Goal: Task Accomplishment & Management: Manage account settings

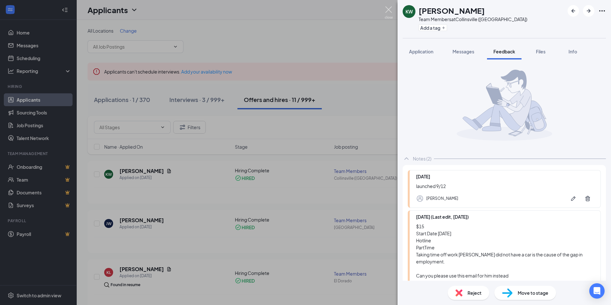
click at [385, 12] on img at bounding box center [388, 12] width 8 height 12
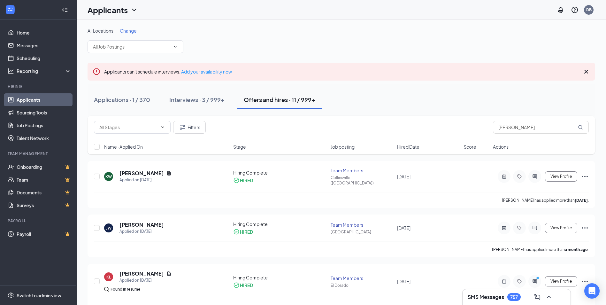
click at [123, 30] on span "Change" at bounding box center [128, 31] width 17 height 6
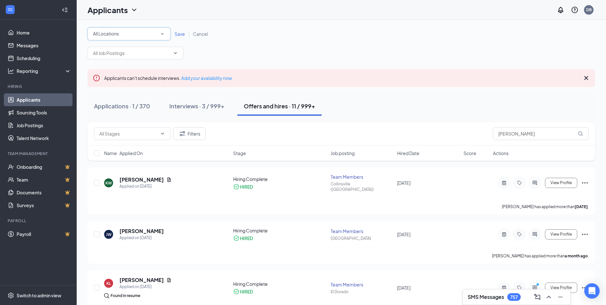
click at [135, 34] on div "All Locations" at bounding box center [129, 34] width 72 height 8
type input "jo"
click at [115, 57] on li "St [PERSON_NAME] ([GEOGRAPHIC_DATA])" at bounding box center [129, 51] width 83 height 15
click at [171, 34] on link "Save" at bounding box center [180, 34] width 19 height 6
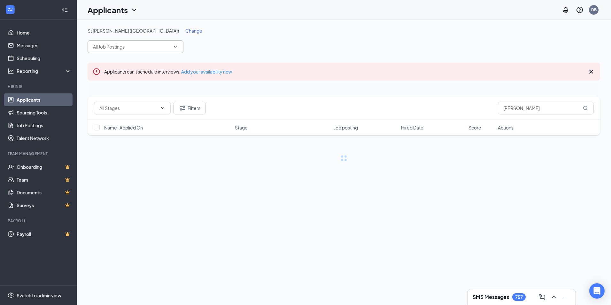
click at [151, 49] on input "text" at bounding box center [131, 46] width 77 height 7
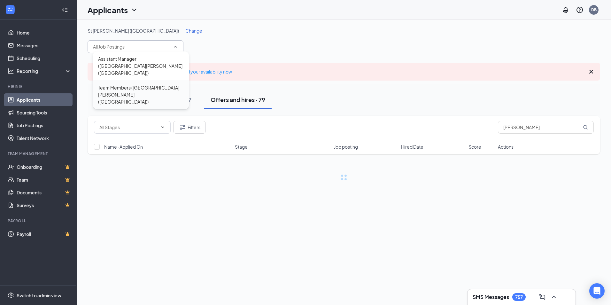
click at [124, 84] on div "Team Members ([GEOGRAPHIC_DATA][PERSON_NAME] ([GEOGRAPHIC_DATA]))" at bounding box center [141, 94] width 86 height 21
type input "Team Members ([GEOGRAPHIC_DATA][PERSON_NAME] ([GEOGRAPHIC_DATA]))"
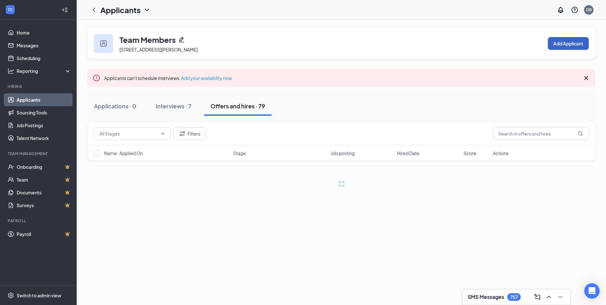
click at [576, 43] on button "Add Applicant" at bounding box center [568, 43] width 41 height 13
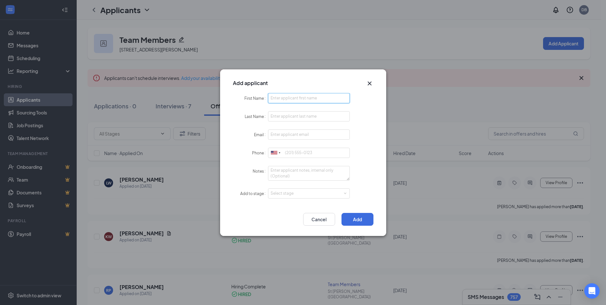
click at [311, 96] on input "First Name" at bounding box center [309, 98] width 82 height 10
type input "Kaydence"
type input "[PERSON_NAME]"
click at [286, 134] on input "Email" at bounding box center [309, 134] width 82 height 10
paste input "[EMAIL_ADDRESS][DOMAIN_NAME]"
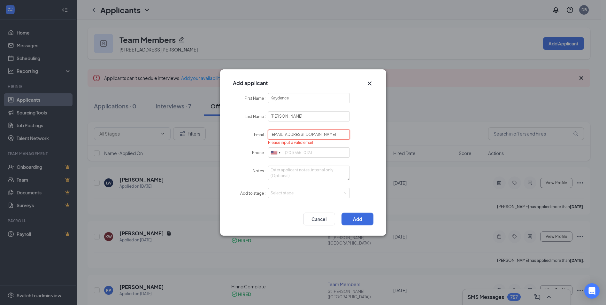
type input "[EMAIL_ADDRESS][DOMAIN_NAME]"
click at [371, 83] on icon "Cross" at bounding box center [370, 84] width 8 height 8
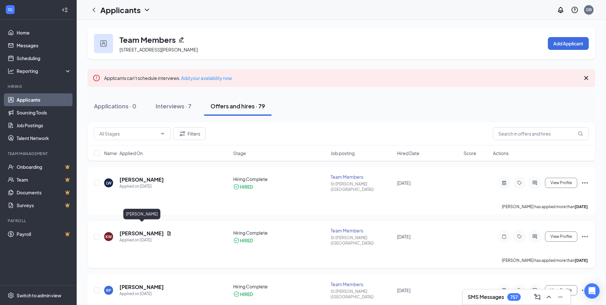
click at [153, 230] on h5 "[PERSON_NAME]" at bounding box center [141, 233] width 44 height 7
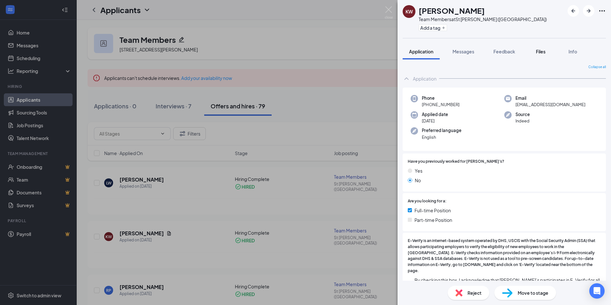
click at [542, 48] on div "Files" at bounding box center [540, 51] width 13 height 6
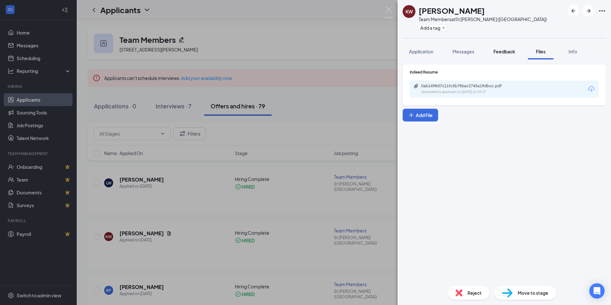
click at [504, 51] on span "Feedback" at bounding box center [504, 52] width 22 height 6
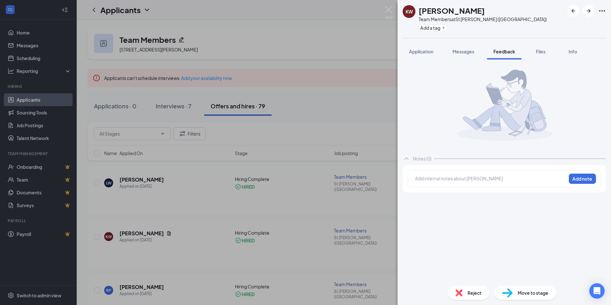
click at [445, 176] on div at bounding box center [490, 178] width 150 height 7
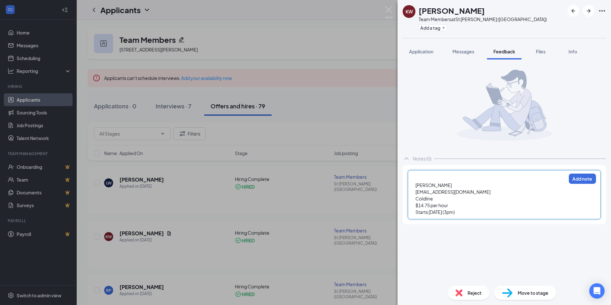
click at [582, 173] on div "Kaydence [PERSON_NAME] [EMAIL_ADDRESS][DOMAIN_NAME] Coldline $14.75 per hour St…" at bounding box center [503, 194] width 193 height 49
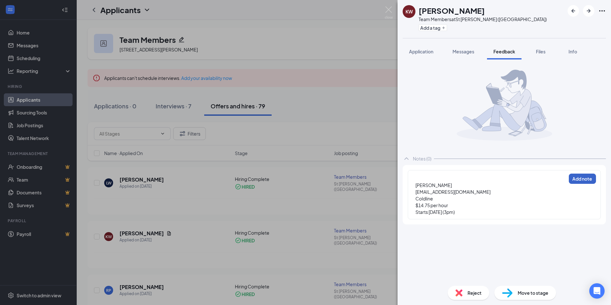
click at [583, 178] on button "Add note" at bounding box center [581, 178] width 27 height 10
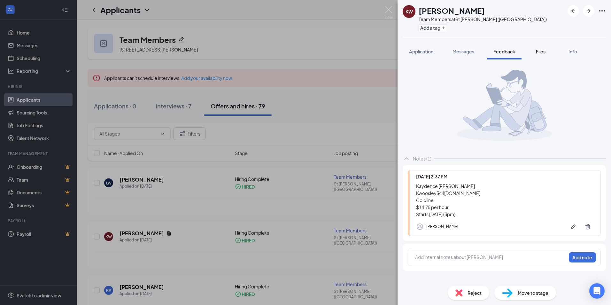
click at [542, 52] on span "Files" at bounding box center [541, 52] width 10 height 6
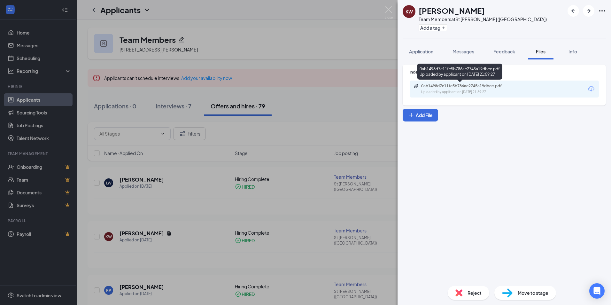
click at [484, 91] on div "Uploaded by applicant on [DATE] 21:59:27" at bounding box center [469, 91] width 96 height 5
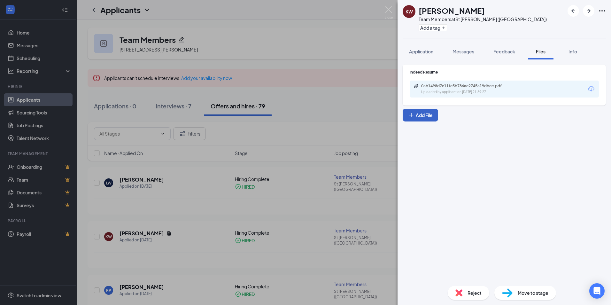
click at [422, 114] on button "Add File" at bounding box center [419, 115] width 35 height 13
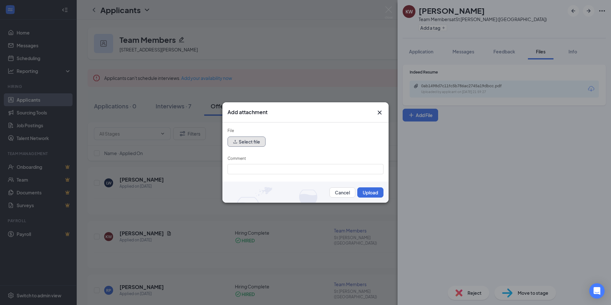
click at [237, 140] on icon "upload" at bounding box center [235, 141] width 4 height 4
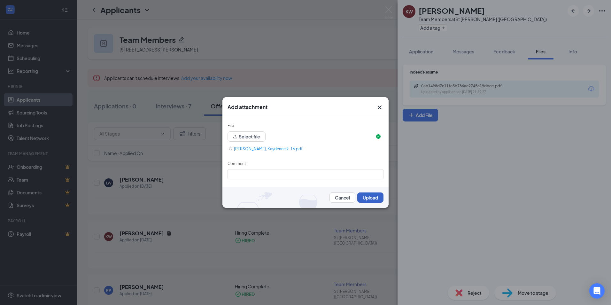
click at [372, 196] on button "Upload" at bounding box center [370, 197] width 26 height 10
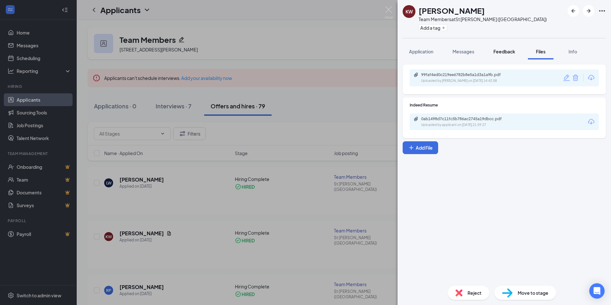
click at [507, 52] on span "Feedback" at bounding box center [504, 52] width 22 height 6
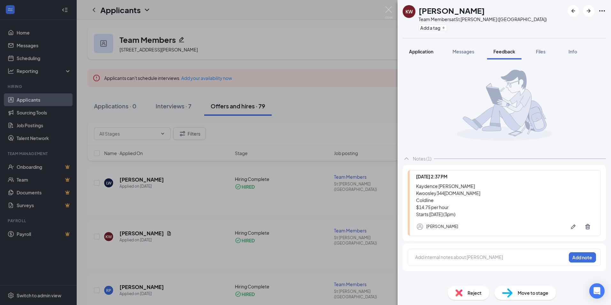
click at [418, 52] on span "Application" at bounding box center [421, 52] width 24 height 6
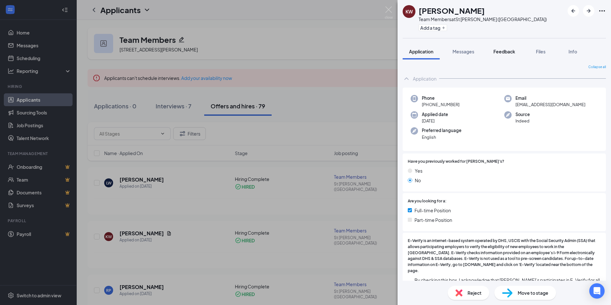
click at [508, 52] on span "Feedback" at bounding box center [504, 52] width 22 height 6
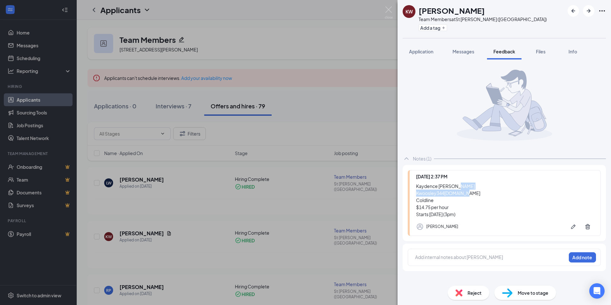
drag, startPoint x: 469, startPoint y: 194, endPoint x: 416, endPoint y: 194, distance: 53.7
click at [416, 194] on div "Kaydence [PERSON_NAME] Kwoosley344 [DOMAIN_NAME] Coldline $14.75 per hour Start…" at bounding box center [505, 199] width 178 height 35
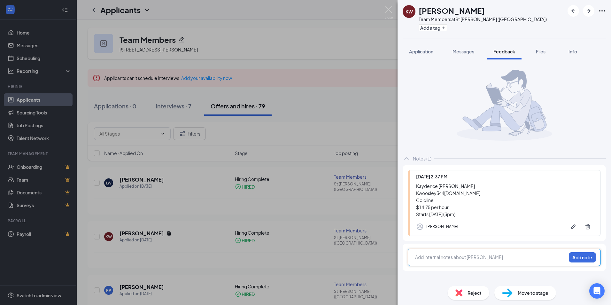
click at [499, 258] on div at bounding box center [490, 257] width 150 height 7
click at [583, 257] on button "Add note" at bounding box center [581, 257] width 27 height 10
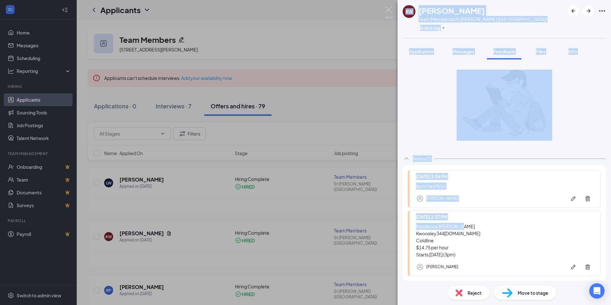
drag, startPoint x: 455, startPoint y: 233, endPoint x: 419, endPoint y: 232, distance: 36.4
click at [419, 232] on div "Kaydence [PERSON_NAME] Kwoosley344 [DOMAIN_NAME] Coldline $14.75 per hour Start…" at bounding box center [505, 240] width 178 height 35
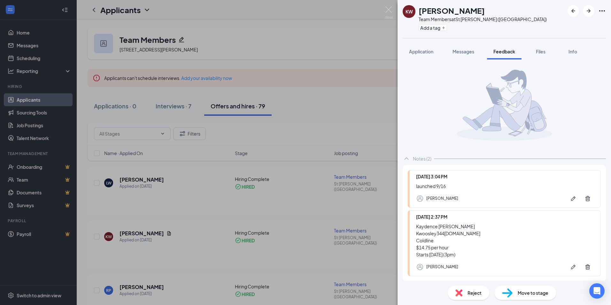
drag, startPoint x: 419, startPoint y: 232, endPoint x: 497, endPoint y: 235, distance: 78.3
click at [497, 235] on div "Kaydence [PERSON_NAME] Kwoosley344 [DOMAIN_NAME] Coldline $14.75 per hour Start…" at bounding box center [505, 240] width 178 height 35
click at [364, 83] on div "KW Kaydence [PERSON_NAME] Team Members at [GEOGRAPHIC_DATA][PERSON_NAME] ([GEOG…" at bounding box center [305, 152] width 611 height 305
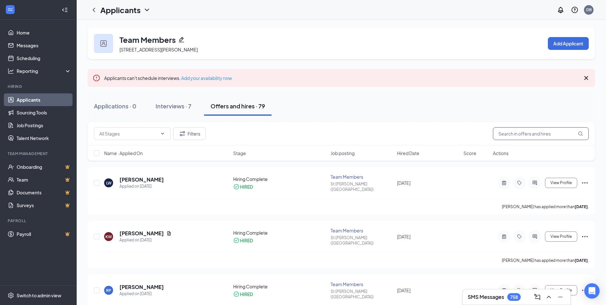
click at [546, 134] on input "text" at bounding box center [541, 133] width 96 height 13
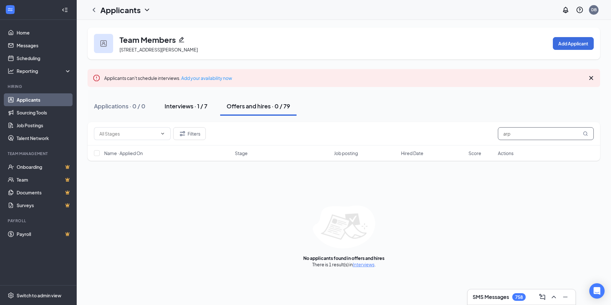
type input "arp"
click at [163, 109] on button "Interviews · 1 / 7" at bounding box center [186, 105] width 56 height 19
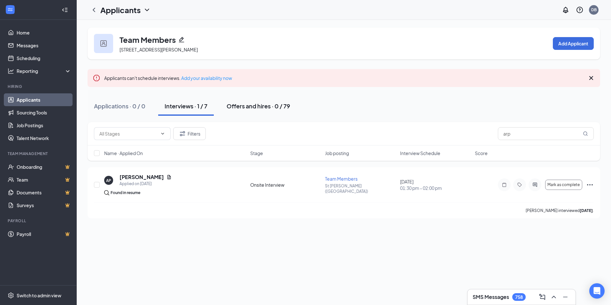
click at [254, 106] on div "Offers and hires · 0 / 79" at bounding box center [258, 106] width 64 height 8
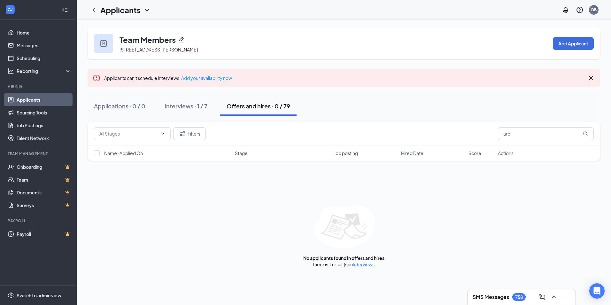
click at [26, 99] on link "Applicants" at bounding box center [44, 99] width 55 height 13
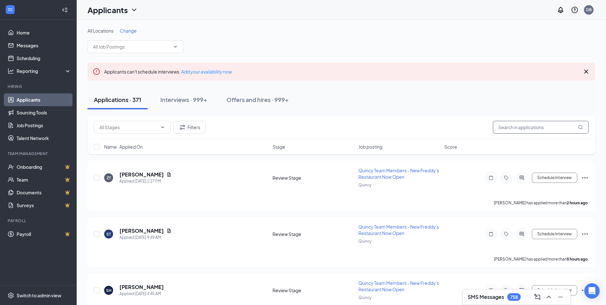
click at [504, 128] on input "text" at bounding box center [541, 127] width 96 height 13
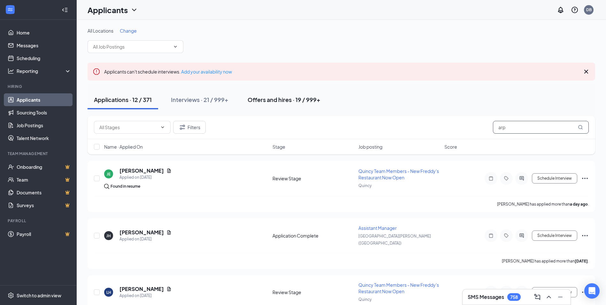
type input "arp"
click at [286, 103] on div "Offers and hires · 19 / 999+" at bounding box center [283, 99] width 73 height 8
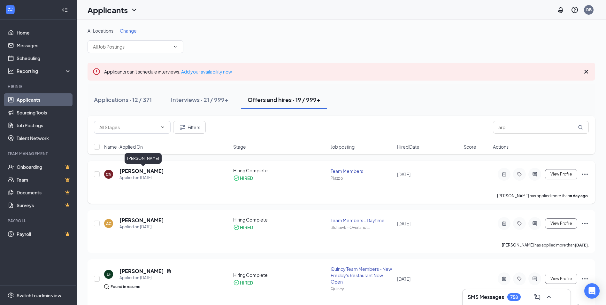
click at [164, 173] on h5 "[PERSON_NAME]" at bounding box center [141, 170] width 44 height 7
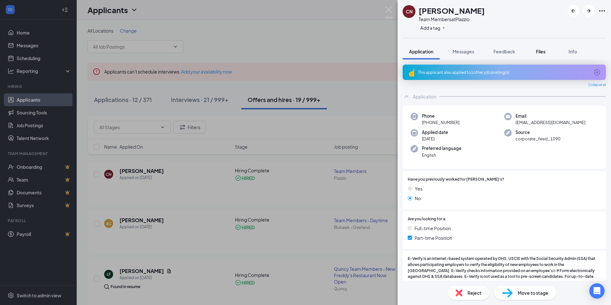
click at [536, 50] on div "Files" at bounding box center [540, 51] width 13 height 6
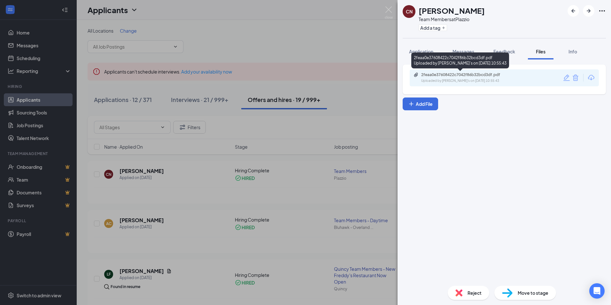
click at [493, 73] on div "2feaa0e37608422c7042f86b32bcd3df.pdf" at bounding box center [465, 74] width 89 height 5
click at [514, 52] on span "Feedback" at bounding box center [504, 52] width 22 height 6
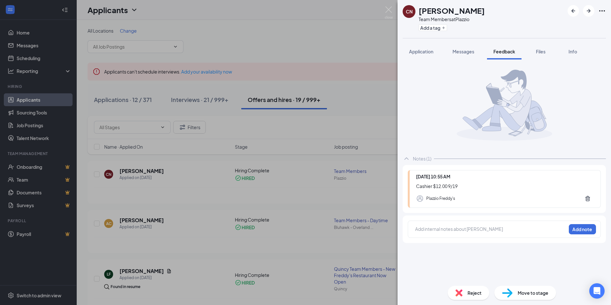
click at [455, 228] on div at bounding box center [490, 228] width 150 height 7
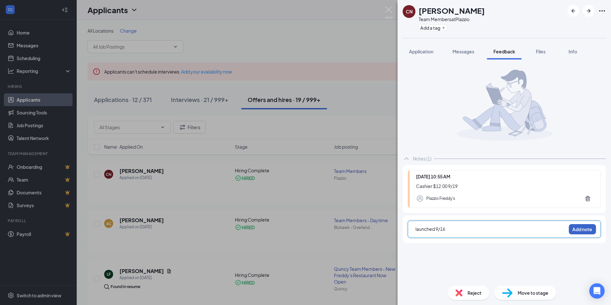
click at [588, 230] on button "Add note" at bounding box center [581, 229] width 27 height 10
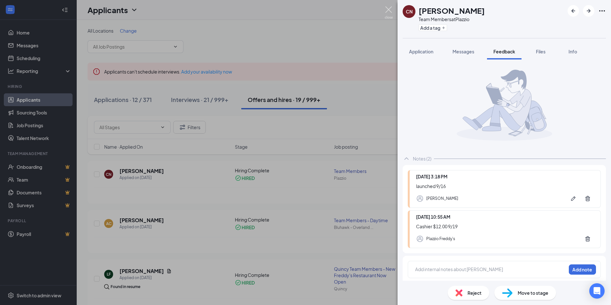
click at [391, 10] on img at bounding box center [388, 12] width 8 height 12
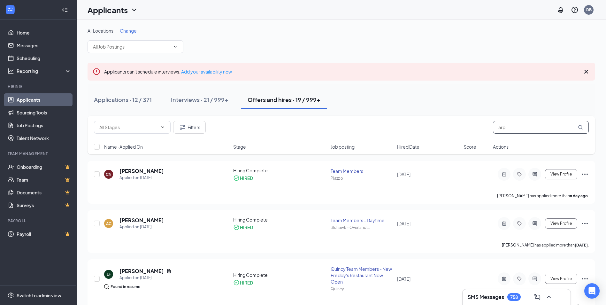
drag, startPoint x: 521, startPoint y: 126, endPoint x: 447, endPoint y: 124, distance: 73.1
click at [447, 124] on div "Filters arp" at bounding box center [341, 127] width 495 height 13
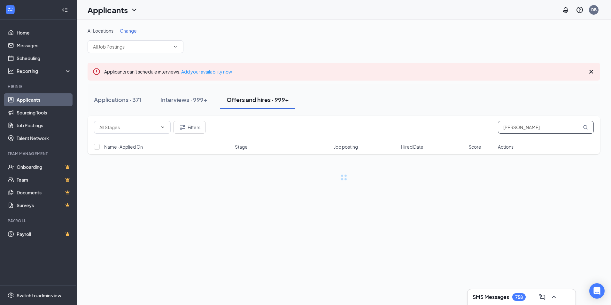
type input "[PERSON_NAME]"
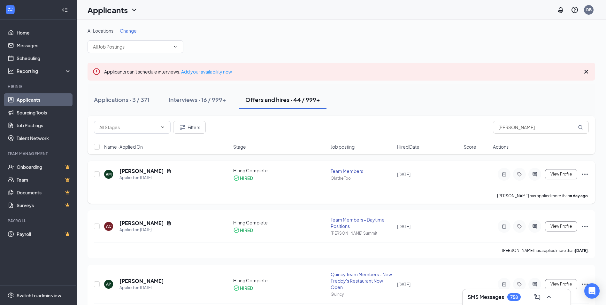
click at [125, 170] on h5 "[PERSON_NAME]" at bounding box center [141, 170] width 44 height 7
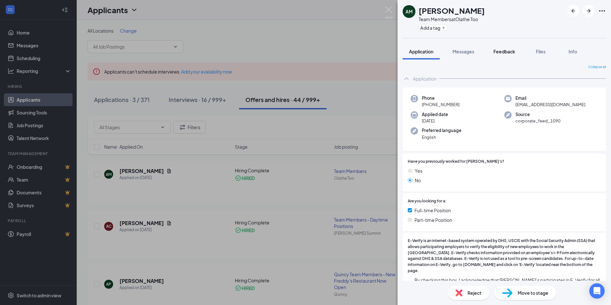
click at [496, 51] on span "Feedback" at bounding box center [504, 52] width 22 height 6
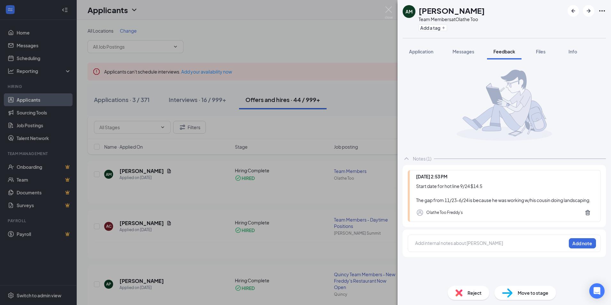
click at [475, 248] on div at bounding box center [490, 244] width 150 height 8
click at [584, 248] on button "Add note" at bounding box center [581, 243] width 27 height 10
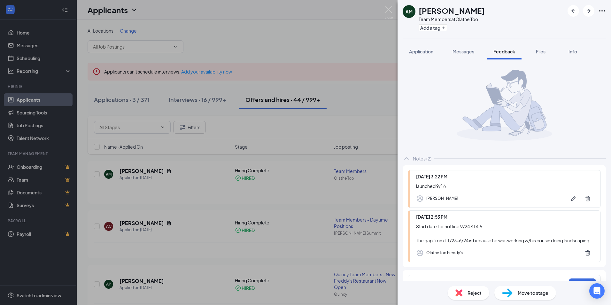
click at [347, 49] on div "AM [PERSON_NAME] Team Members at Olathe Too Add a tag Application Messages Feed…" at bounding box center [305, 152] width 611 height 305
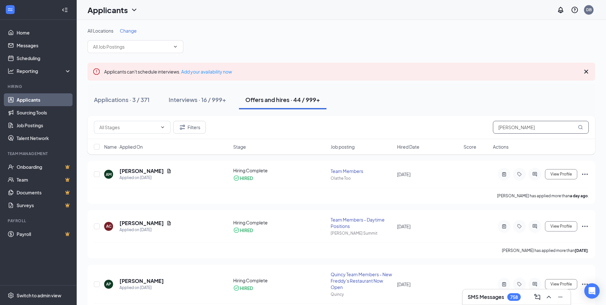
drag, startPoint x: 522, startPoint y: 126, endPoint x: 420, endPoint y: 125, distance: 102.5
click at [420, 125] on div "Filters alex" at bounding box center [341, 127] width 495 height 13
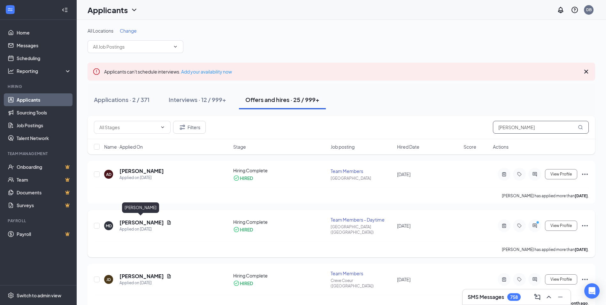
type input "[PERSON_NAME]"
click at [129, 219] on h5 "[PERSON_NAME]" at bounding box center [141, 222] width 44 height 7
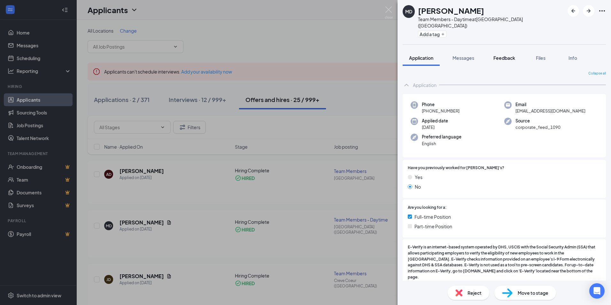
click at [500, 55] on span "Feedback" at bounding box center [504, 58] width 22 height 6
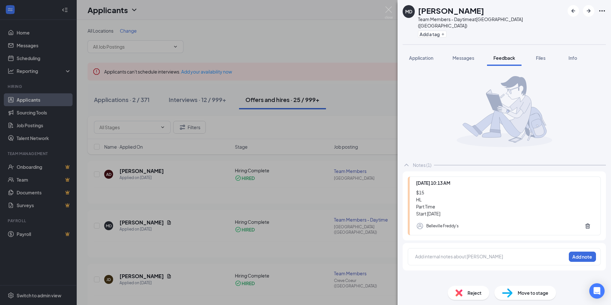
click at [538, 55] on span "Files" at bounding box center [541, 58] width 10 height 6
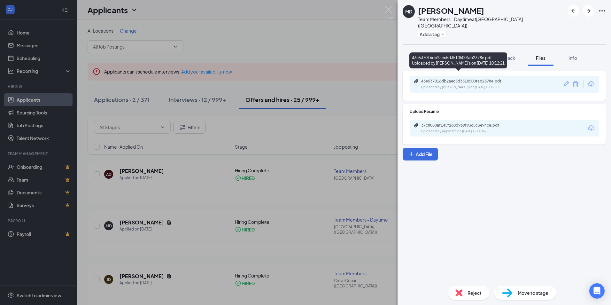
click at [471, 79] on div "43e537016db2aec5d3510500fab2378e.pdf" at bounding box center [465, 81] width 89 height 5
click at [494, 50] on button "Feedback" at bounding box center [504, 58] width 34 height 16
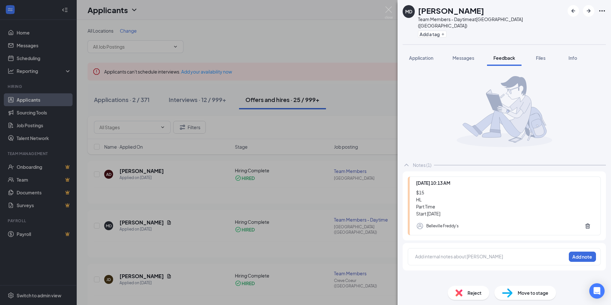
click at [516, 244] on div "MD [PERSON_NAME] Team Members - Daytime at [GEOGRAPHIC_DATA] ([GEOGRAPHIC_DATA]…" at bounding box center [503, 152] width 213 height 305
click at [505, 253] on div at bounding box center [490, 256] width 150 height 7
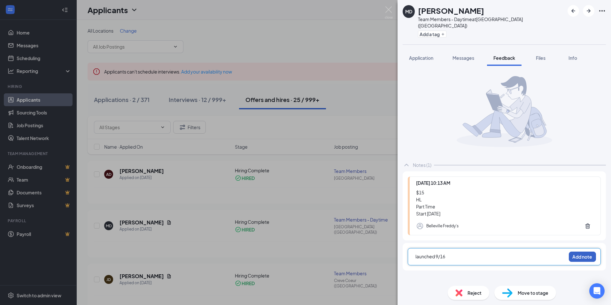
click at [590, 251] on button "Add note" at bounding box center [581, 256] width 27 height 10
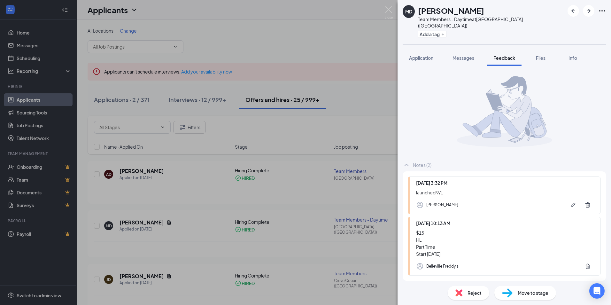
click at [385, 53] on div "MD [PERSON_NAME] Team Members - Daytime at [GEOGRAPHIC_DATA] ([GEOGRAPHIC_DATA]…" at bounding box center [305, 152] width 611 height 305
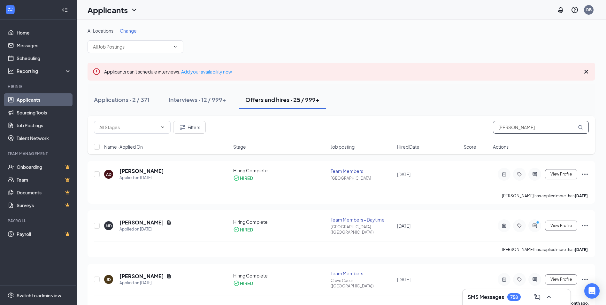
drag, startPoint x: 529, startPoint y: 125, endPoint x: 425, endPoint y: 124, distance: 104.1
click at [425, 124] on div "Filters [PERSON_NAME]" at bounding box center [341, 127] width 495 height 13
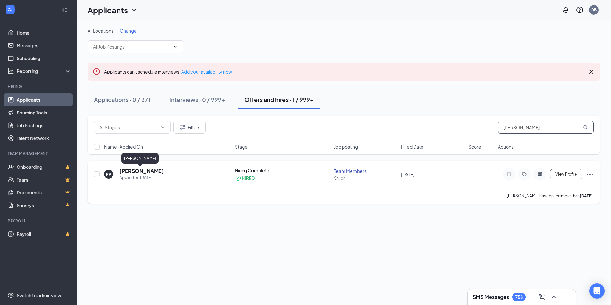
type input "[PERSON_NAME]"
click at [123, 172] on h5 "[PERSON_NAME]" at bounding box center [141, 170] width 44 height 7
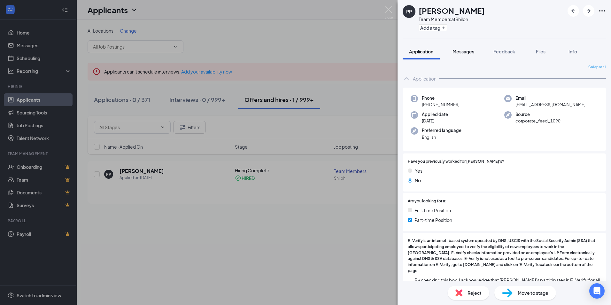
click at [476, 48] on button "Messages" at bounding box center [463, 51] width 34 height 16
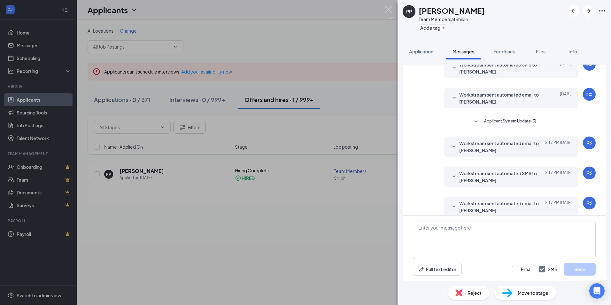
scroll to position [99, 0]
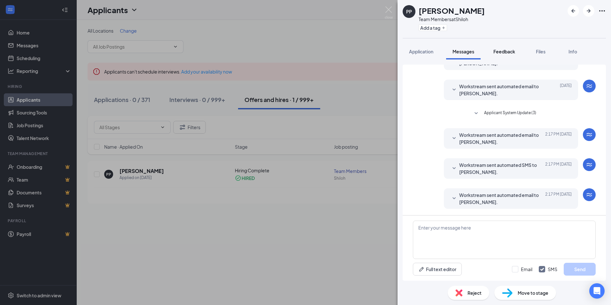
click at [501, 51] on span "Feedback" at bounding box center [504, 52] width 22 height 6
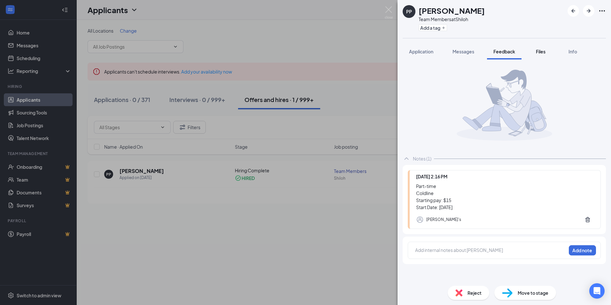
click at [534, 49] on button "Files" at bounding box center [541, 51] width 26 height 16
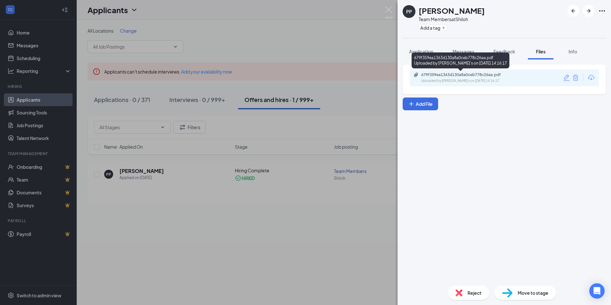
click at [484, 74] on div "679f359ea1363d130a8a0ceb778c26aa.pdf" at bounding box center [465, 74] width 89 height 5
click at [499, 61] on div "679f359ea1363d130a8a0ceb778c26aa.pdf Uploaded by [PERSON_NAME]'s on [DATE] 14:1…" at bounding box center [460, 60] width 98 height 16
click at [508, 54] on div "679f359ea1363d130a8a0ceb778c26aa.pdf Uploaded by [PERSON_NAME]'s on [DATE] 14:1…" at bounding box center [460, 60] width 98 height 16
click at [511, 49] on span "Feedback" at bounding box center [504, 52] width 22 height 6
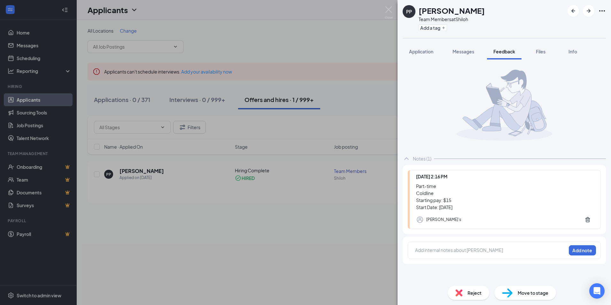
click at [465, 250] on div "PP [PERSON_NAME] Team Members at Shiloh Add a tag Application Messages Feedback…" at bounding box center [503, 152] width 213 height 305
click at [583, 251] on button "Add note" at bounding box center [581, 250] width 27 height 10
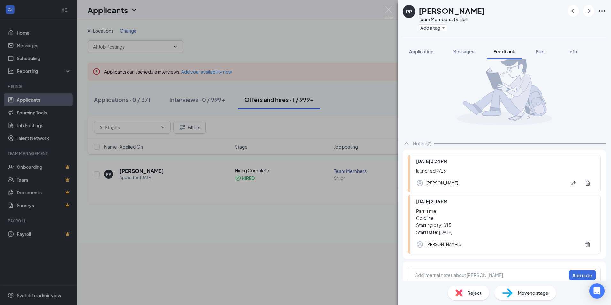
scroll to position [24, 0]
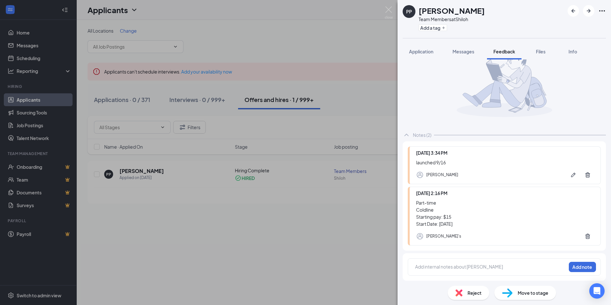
drag, startPoint x: 388, startPoint y: 11, endPoint x: 569, endPoint y: 72, distance: 191.6
click at [388, 11] on img at bounding box center [388, 12] width 8 height 12
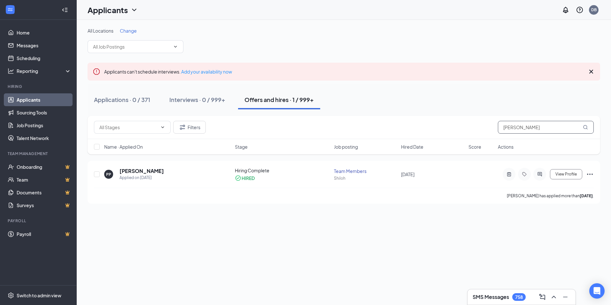
drag, startPoint x: 525, startPoint y: 128, endPoint x: 413, endPoint y: 109, distance: 113.4
click at [416, 110] on div "All Locations Change Applicants can't schedule interviews. Add your availabilit…" at bounding box center [344, 115] width 512 height 176
type input "[PERSON_NAME]"
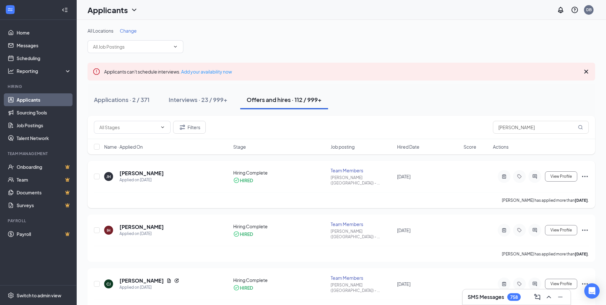
click at [141, 172] on h5 "[PERSON_NAME]" at bounding box center [141, 173] width 44 height 7
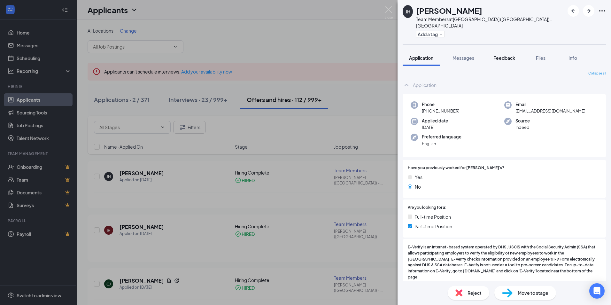
click at [509, 55] on div "Feedback" at bounding box center [504, 58] width 22 height 6
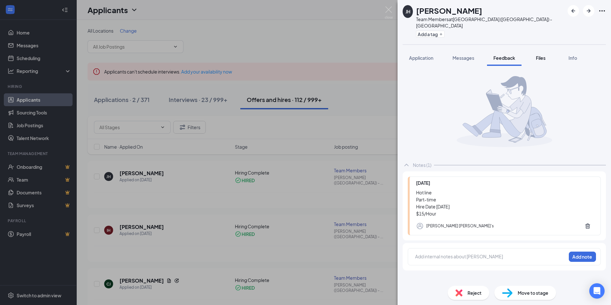
click at [545, 55] on span "Files" at bounding box center [541, 58] width 10 height 6
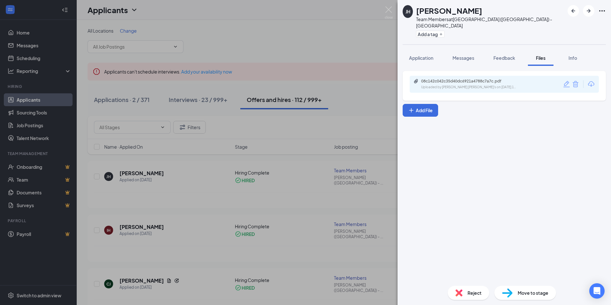
click at [498, 76] on div "08c142c042c35d40dc6921a4788c7a7c.pdf Uploaded by [PERSON_NAME]'s on [DATE] 19:1…" at bounding box center [503, 84] width 189 height 17
click at [493, 79] on div "08c142c042c35d40dc6921a4788c7a7c.pdf" at bounding box center [465, 81] width 89 height 5
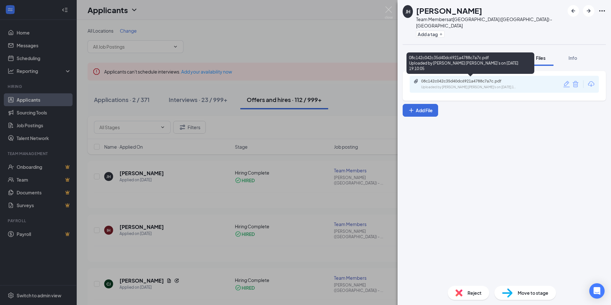
click at [513, 57] on div "08c142c042c35d40dc6921a4788c7a7c.pdf Uploaded by Sappington Freddy's on Sep 14,…" at bounding box center [470, 62] width 128 height 21
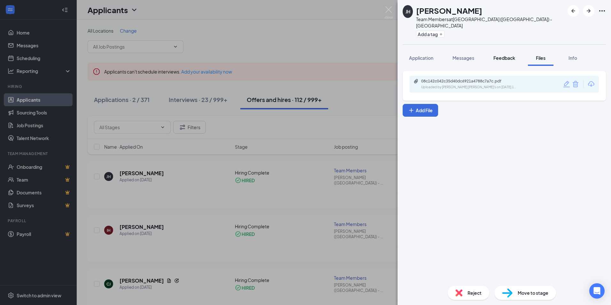
click at [516, 51] on button "Feedback" at bounding box center [504, 58] width 34 height 16
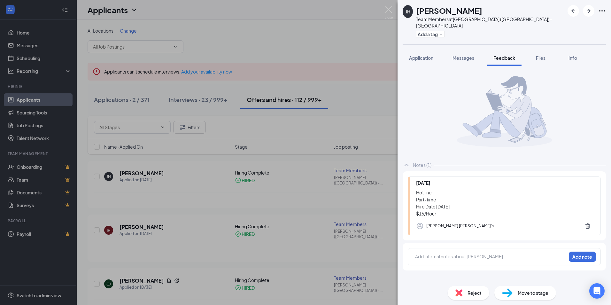
click at [492, 253] on div at bounding box center [490, 256] width 150 height 7
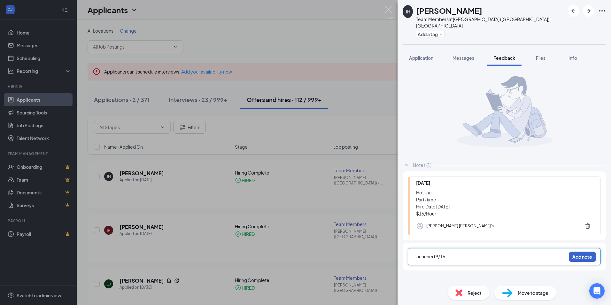
click at [584, 251] on button "Add note" at bounding box center [581, 256] width 27 height 10
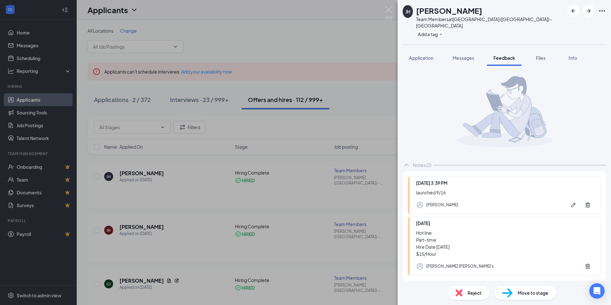
click at [609, 12] on div "JH jacob hannam-lewis Team Members at Sappington (MO) - South County Add a tag" at bounding box center [503, 22] width 213 height 44
click at [392, 10] on img at bounding box center [388, 12] width 8 height 12
